Goal: Transaction & Acquisition: Purchase product/service

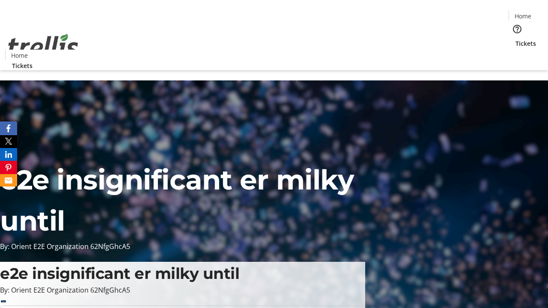
click at [515, 39] on span "Tickets" at bounding box center [525, 43] width 21 height 9
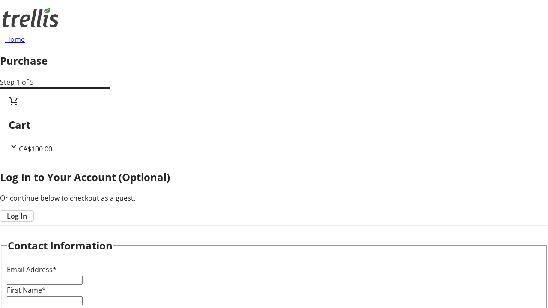
type input "FREE"
type input "[PERSON_NAME][EMAIL_ADDRESS][DOMAIN_NAME]"
type input "[PERSON_NAME]"
